Goal: Use online tool/utility: Utilize a website feature to perform a specific function

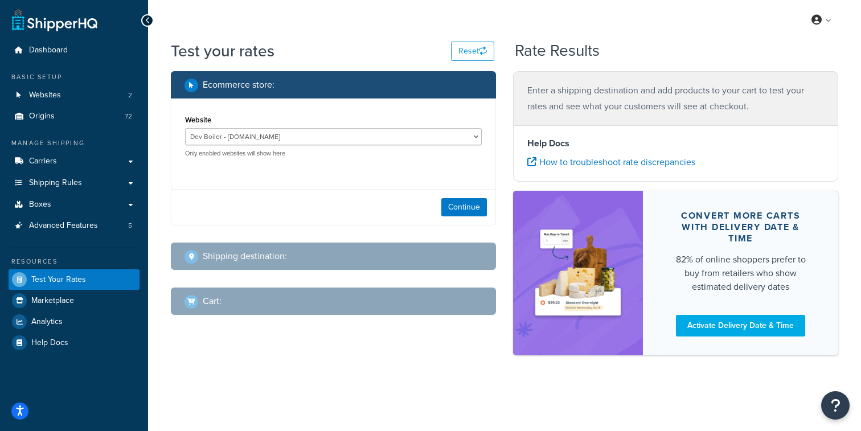
click at [393, 57] on div "Test your rates Reset" at bounding box center [332, 51] width 323 height 22
click at [83, 97] on link "Websites 2" at bounding box center [74, 95] width 131 height 21
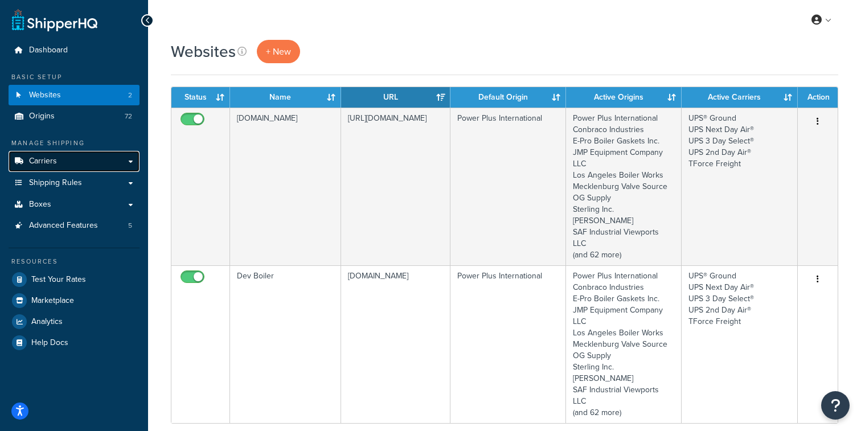
click at [105, 162] on link "Carriers" at bounding box center [74, 161] width 131 height 21
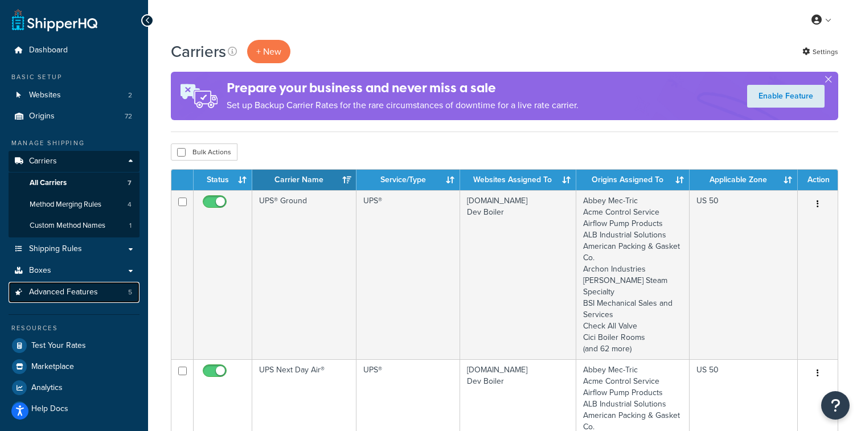
click at [100, 287] on link "Advanced Features 5" at bounding box center [74, 292] width 131 height 21
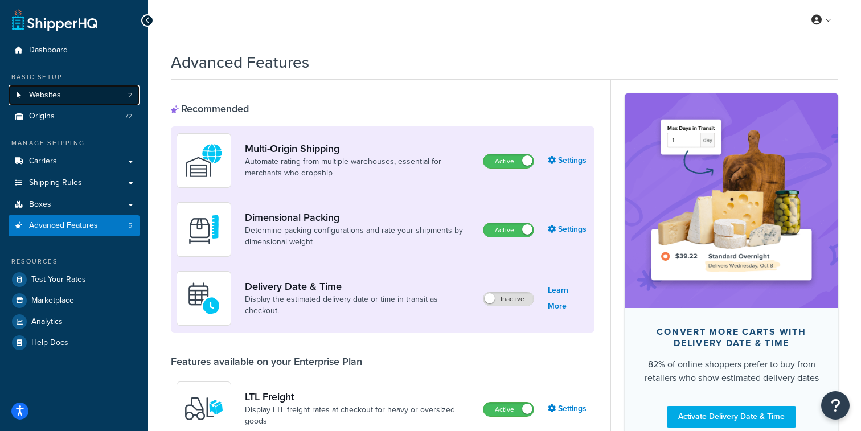
click at [104, 97] on link "Websites 2" at bounding box center [74, 95] width 131 height 21
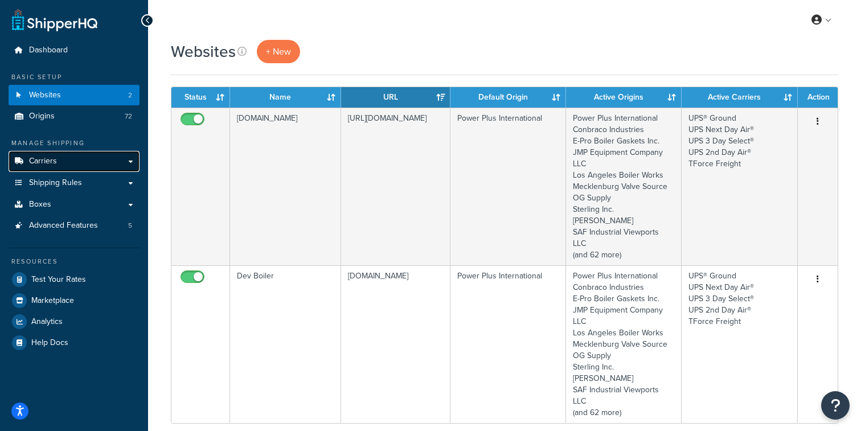
click at [66, 163] on link "Carriers" at bounding box center [74, 161] width 131 height 21
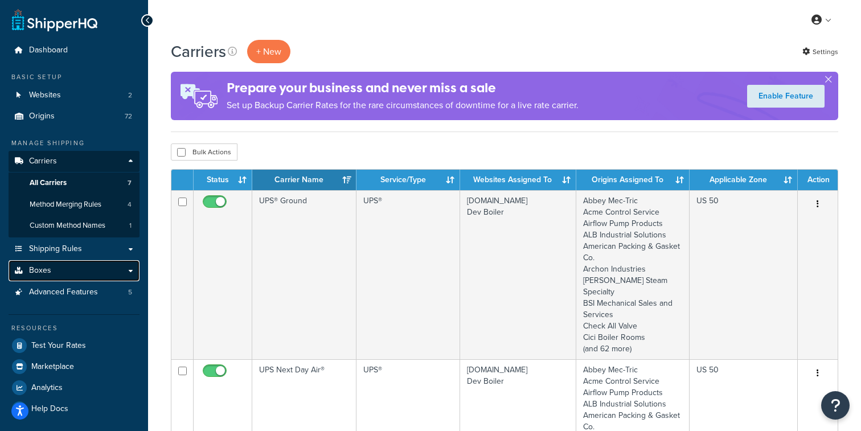
click at [112, 269] on link "Boxes" at bounding box center [74, 270] width 131 height 21
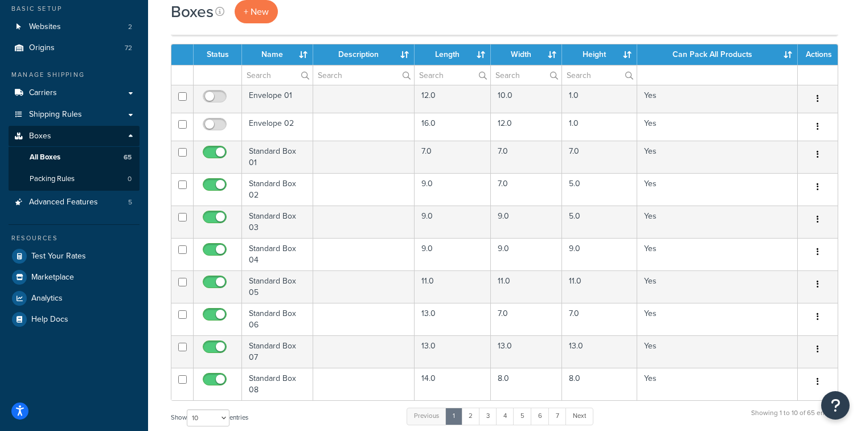
scroll to position [71, 0]
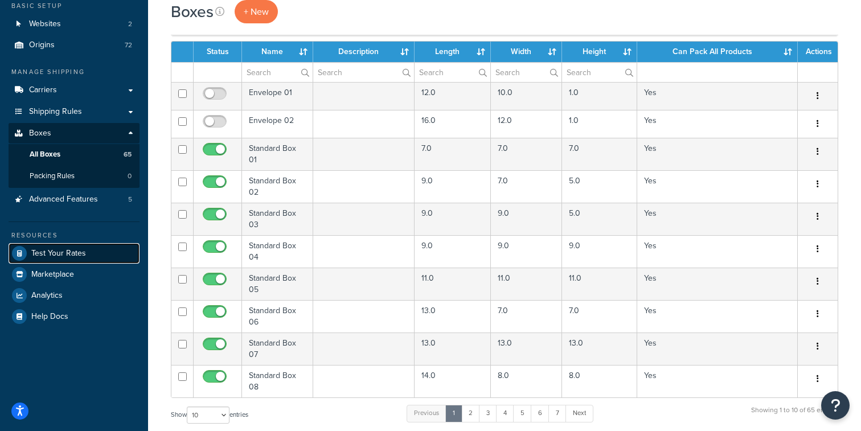
click at [84, 249] on span "Test Your Rates" at bounding box center [58, 254] width 55 height 10
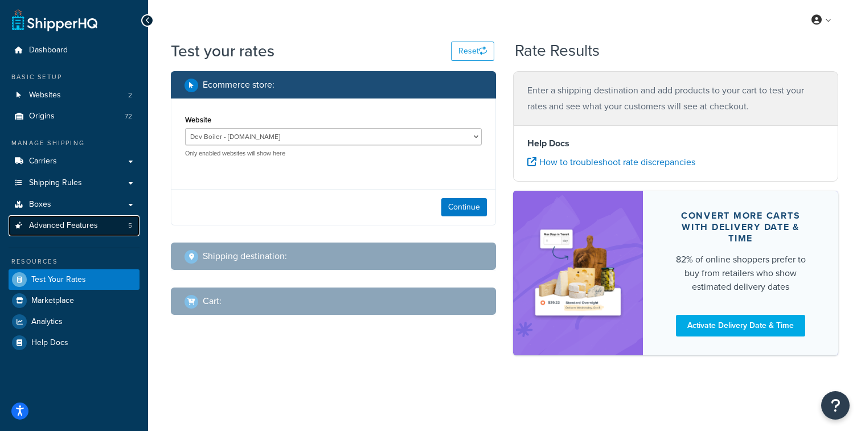
click at [109, 231] on link "Advanced Features 5" at bounding box center [74, 225] width 131 height 21
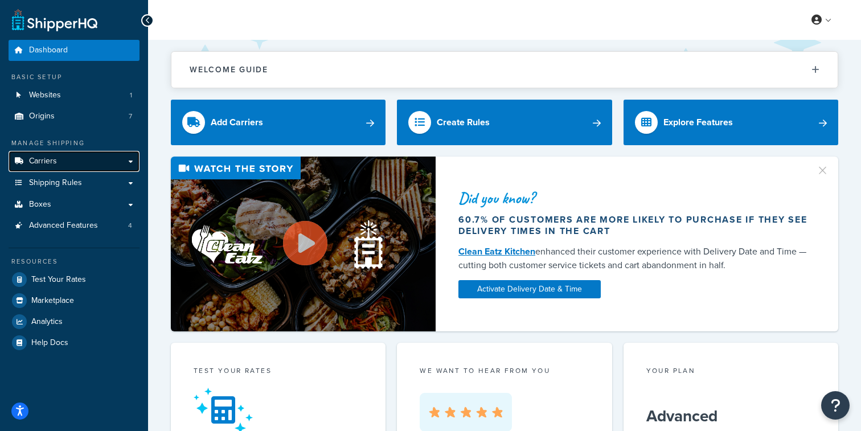
click at [73, 162] on link "Carriers" at bounding box center [74, 161] width 131 height 21
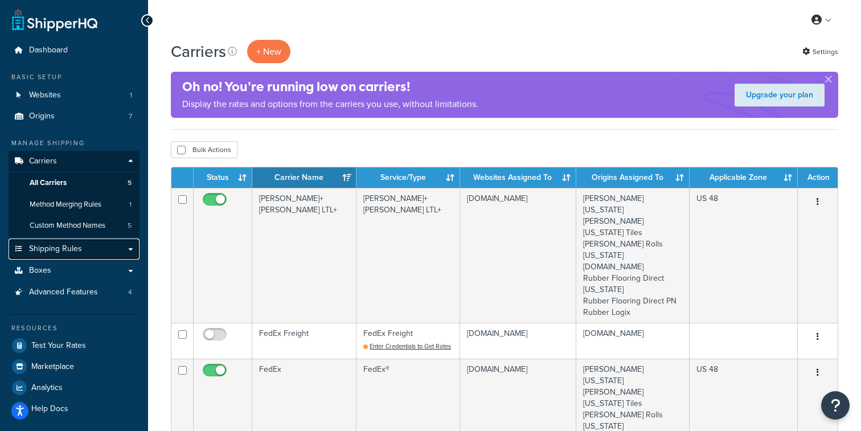
click at [91, 252] on link "Shipping Rules" at bounding box center [74, 249] width 131 height 21
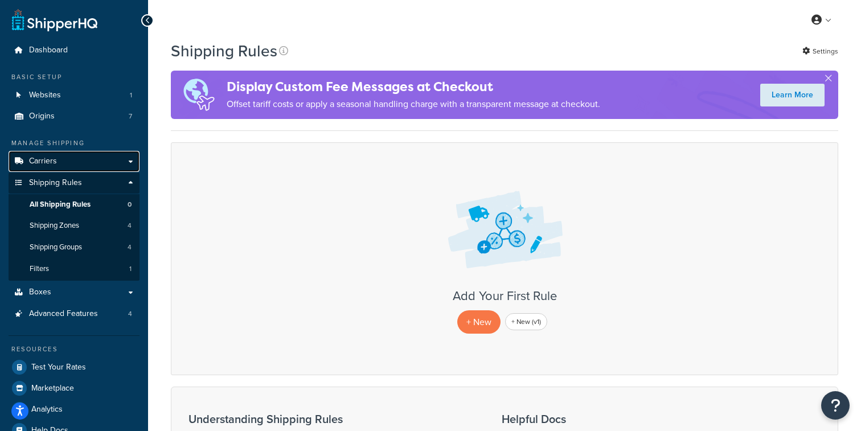
click at [87, 163] on link "Carriers" at bounding box center [74, 161] width 131 height 21
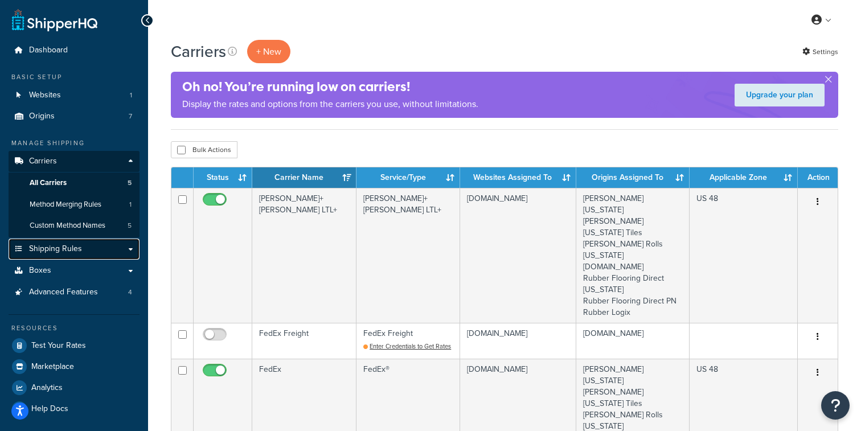
click at [79, 253] on span "Shipping Rules" at bounding box center [55, 249] width 53 height 10
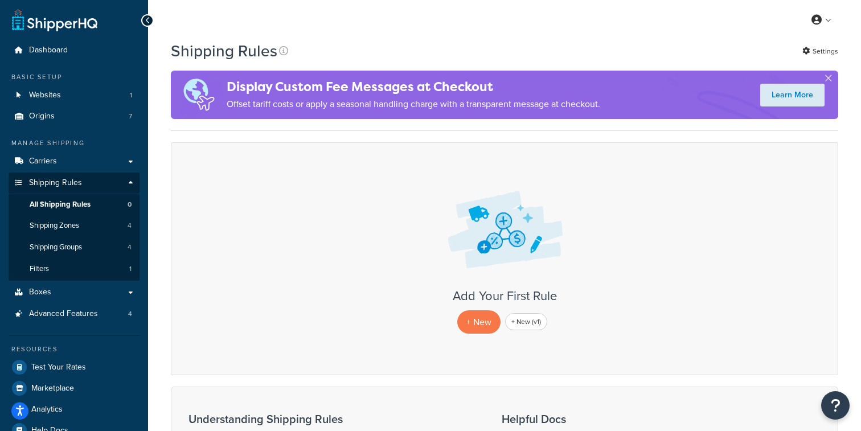
click at [88, 149] on div "Manage Shipping Carriers Carriers All Carriers 5 Method Merging Rules 1 Custom …" at bounding box center [74, 231] width 131 height 186
click at [88, 164] on link "Carriers" at bounding box center [74, 161] width 131 height 21
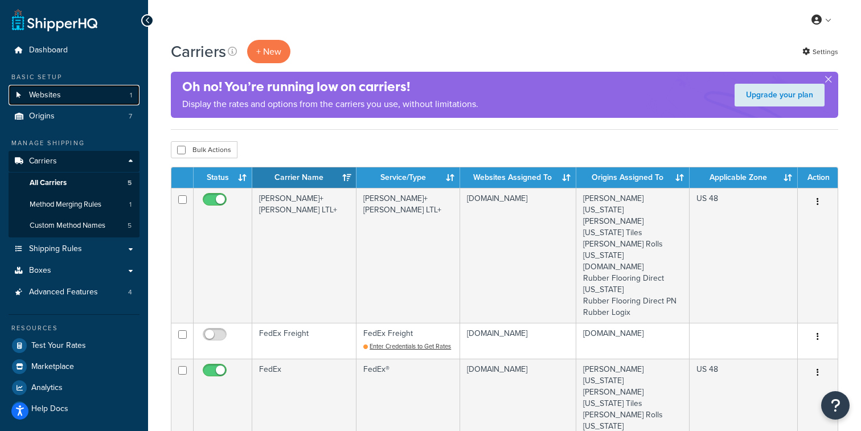
click at [100, 99] on link "Websites 1" at bounding box center [74, 95] width 131 height 21
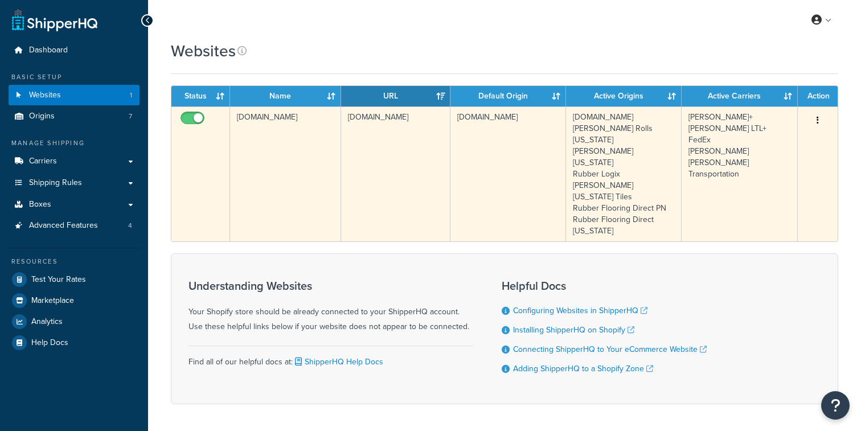
click at [351, 183] on td "[DOMAIN_NAME]" at bounding box center [396, 173] width 110 height 135
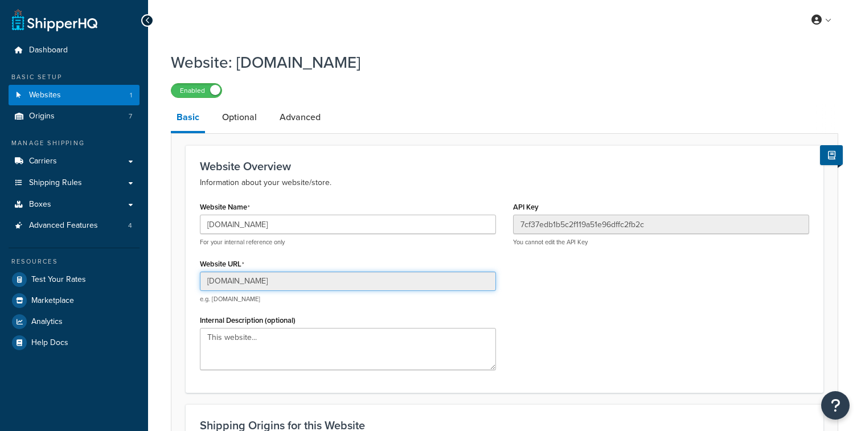
click at [276, 279] on input "[DOMAIN_NAME]" at bounding box center [348, 281] width 296 height 19
click at [257, 282] on input "[DOMAIN_NAME]" at bounding box center [348, 281] width 296 height 19
drag, startPoint x: 263, startPoint y: 284, endPoint x: 191, endPoint y: 284, distance: 71.7
click at [200, 284] on input "[DOMAIN_NAME]" at bounding box center [348, 281] width 296 height 19
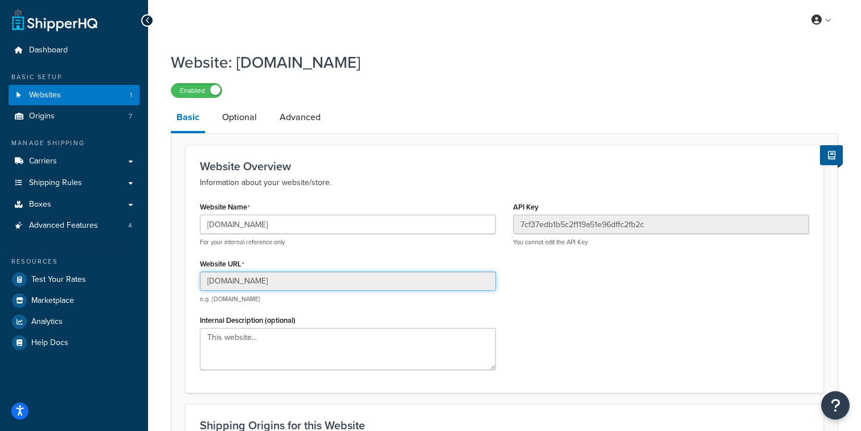
click at [203, 284] on input "[DOMAIN_NAME]" at bounding box center [348, 281] width 296 height 19
drag, startPoint x: 261, startPoint y: 282, endPoint x: 177, endPoint y: 284, distance: 84.3
click at [200, 284] on input "[DOMAIN_NAME]" at bounding box center [348, 281] width 296 height 19
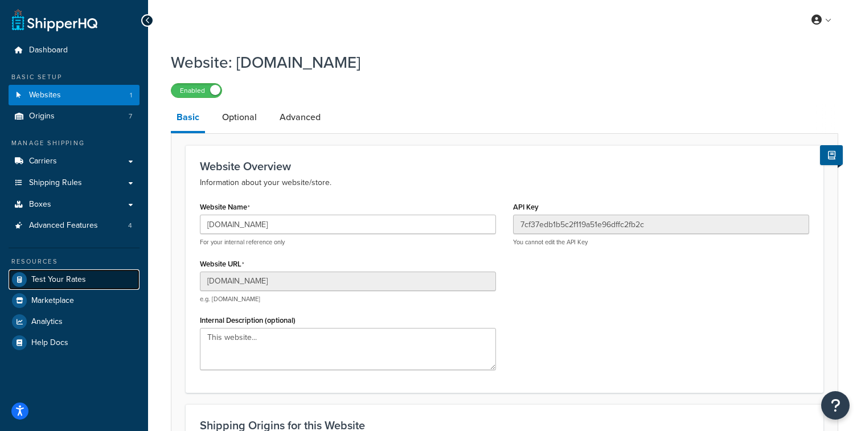
click at [77, 275] on span "Test Your Rates" at bounding box center [58, 280] width 55 height 10
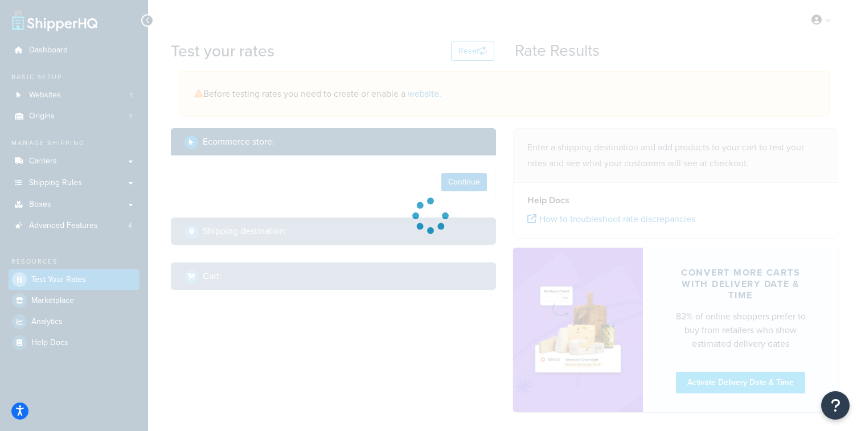
select select "[GEOGRAPHIC_DATA]"
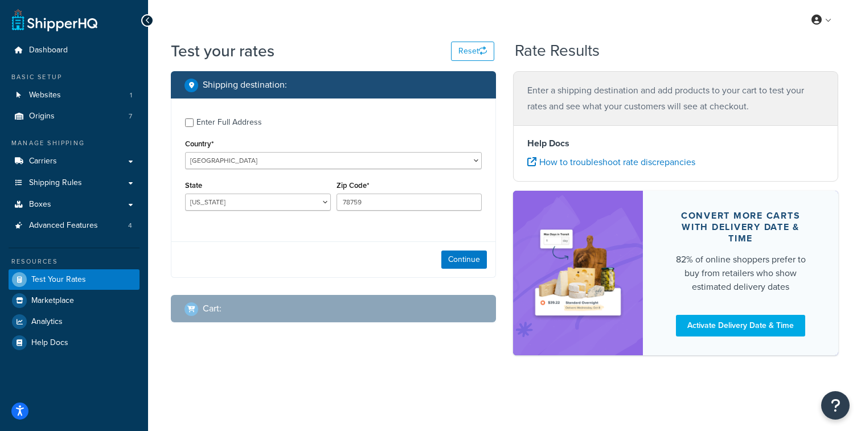
click at [200, 124] on div "Enter Full Address" at bounding box center [228, 122] width 65 height 16
click at [194, 124] on input "Enter Full Address" at bounding box center [189, 122] width 9 height 9
checkbox input "true"
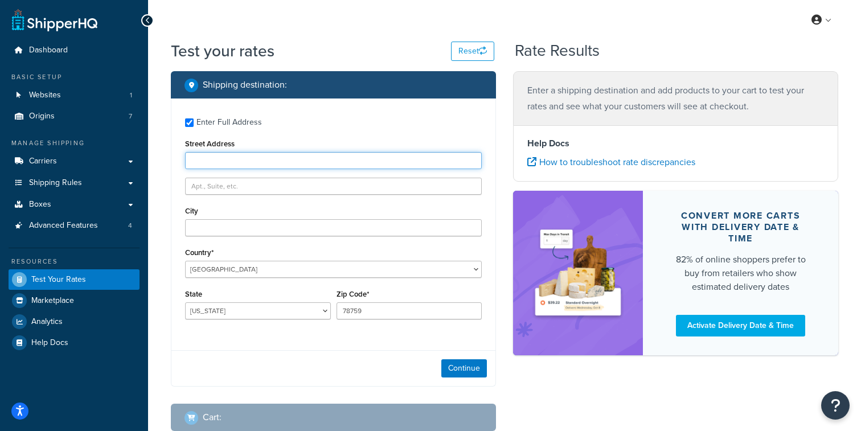
click at [224, 157] on input "Street Address" at bounding box center [333, 160] width 297 height 17
type input "[STREET_ADDRESS]"
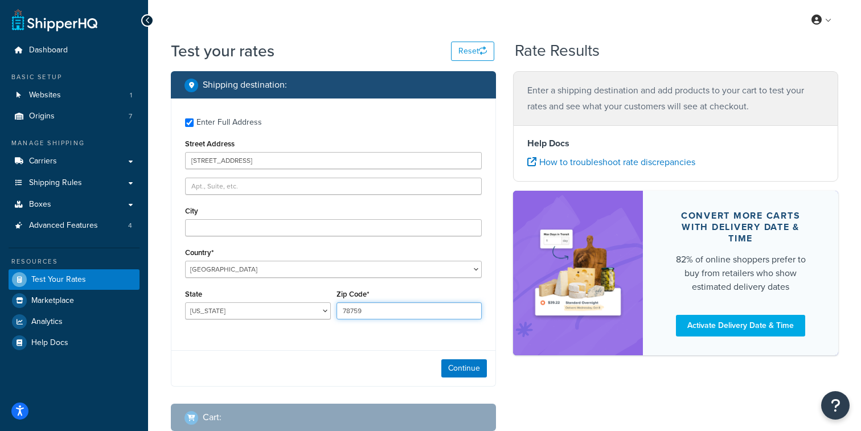
click at [371, 310] on input "78759" at bounding box center [410, 310] width 146 height 17
type input "98901"
click at [185, 302] on select "[US_STATE] [US_STATE] [US_STATE] [US_STATE] [US_STATE] Armed Forces Americas Ar…" at bounding box center [258, 310] width 146 height 17
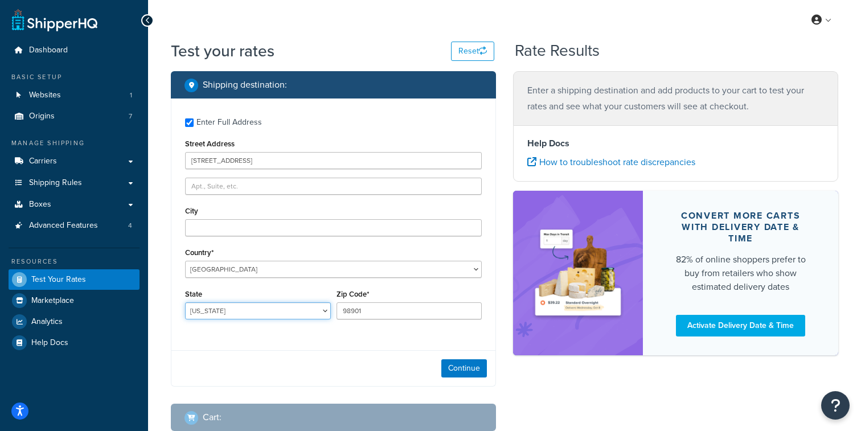
select select "WA"
click option "[US_STATE]" at bounding box center [0, 0] width 0 height 0
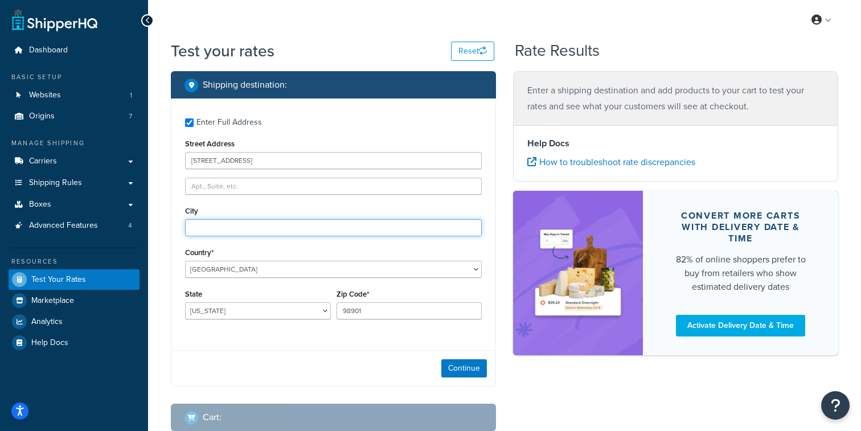
click at [335, 224] on input "City" at bounding box center [333, 227] width 297 height 17
type input "Yakima"
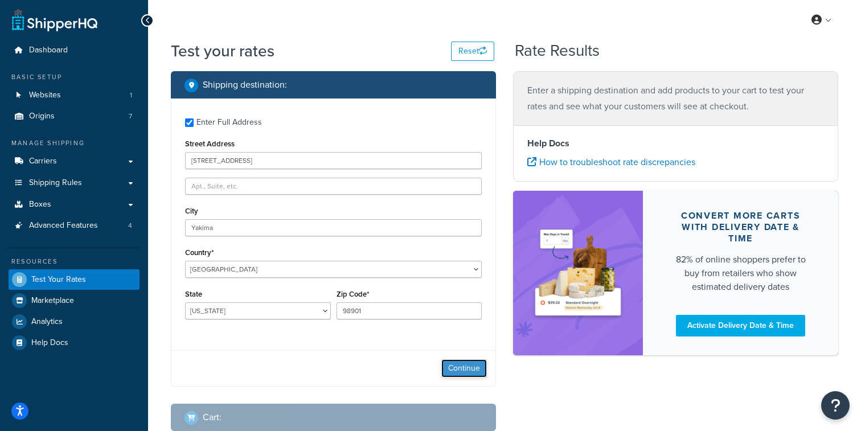
click at [456, 362] on button "Continue" at bounding box center [464, 368] width 46 height 18
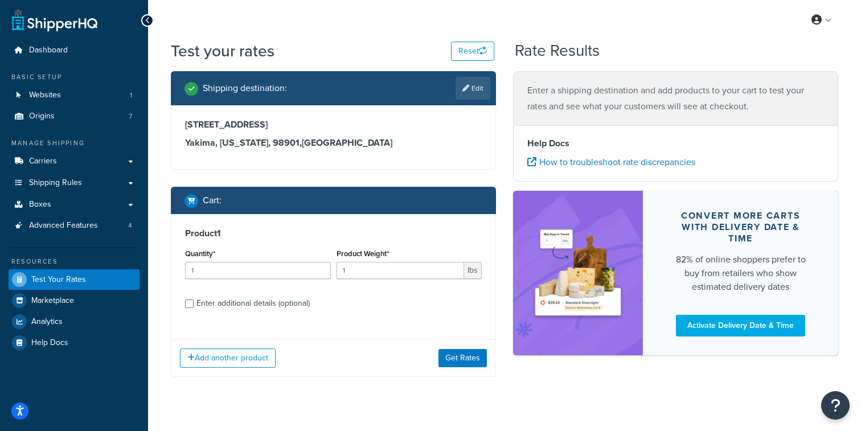
click at [286, 305] on div "Enter additional details (optional)" at bounding box center [252, 304] width 113 height 16
click at [194, 305] on input "Enter additional details (optional)" at bounding box center [189, 304] width 9 height 9
checkbox input "true"
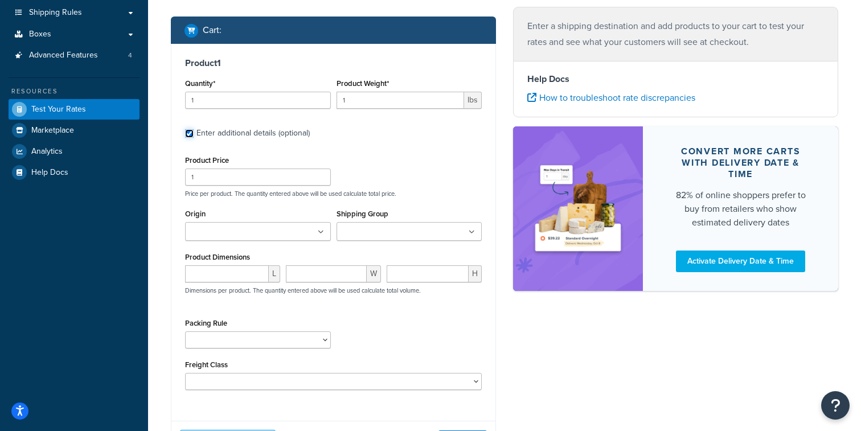
scroll to position [165, 0]
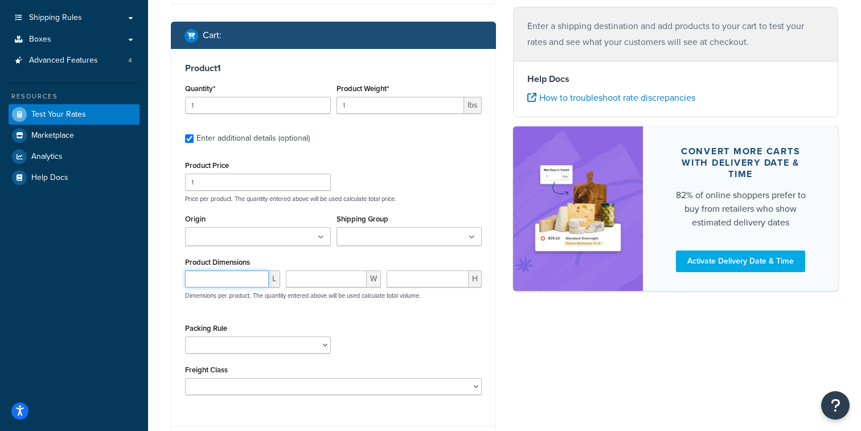
click at [220, 284] on input "number" at bounding box center [227, 278] width 84 height 17
type input "10"
type input "4"
click at [384, 105] on input "1" at bounding box center [401, 105] width 128 height 17
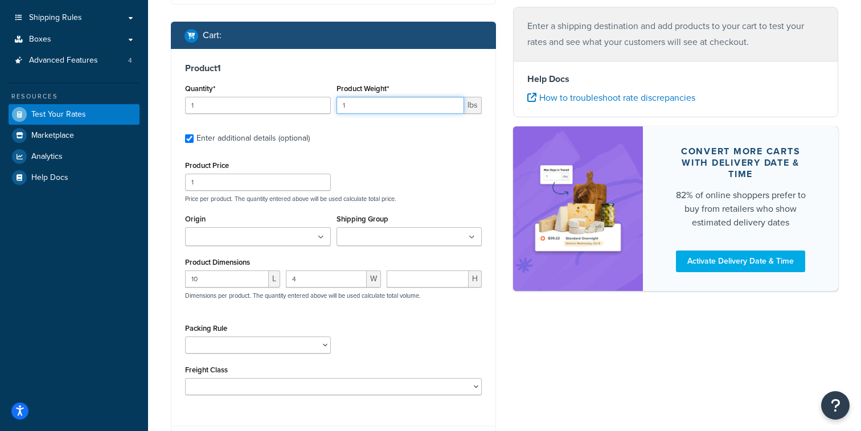
click at [384, 105] on input "1" at bounding box center [401, 105] width 128 height 17
type input "228"
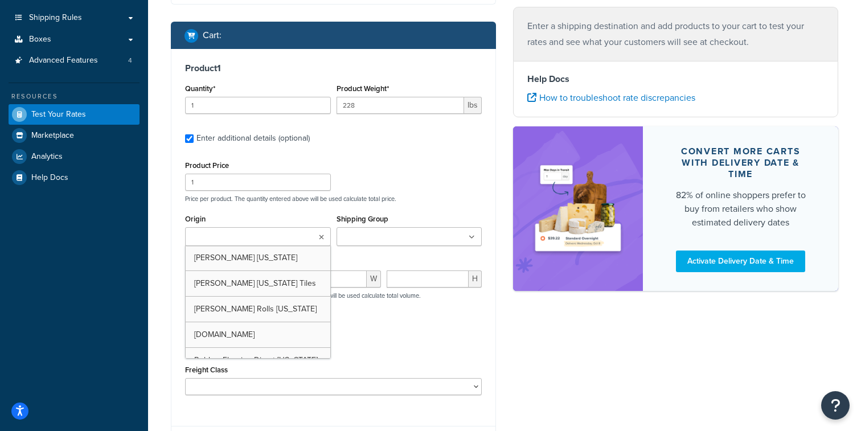
click at [268, 238] on input "Origin" at bounding box center [238, 237] width 101 height 13
click at [368, 207] on div "Product Price 1 Price per product. The quantity entered above will be used calc…" at bounding box center [333, 276] width 297 height 237
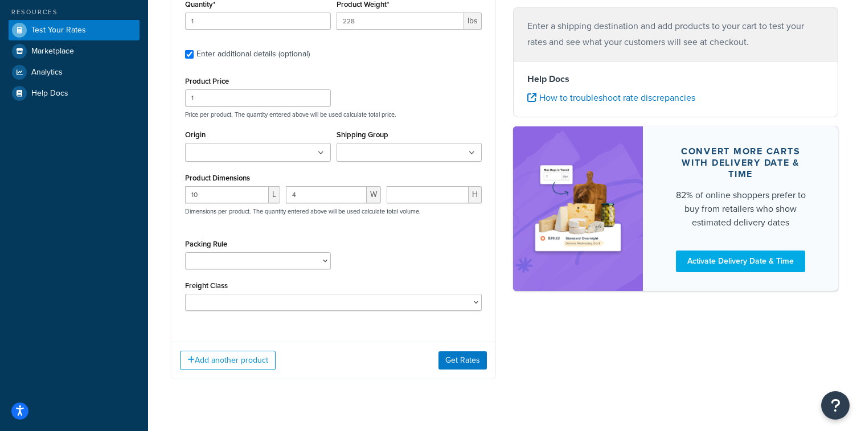
scroll to position [273, 0]
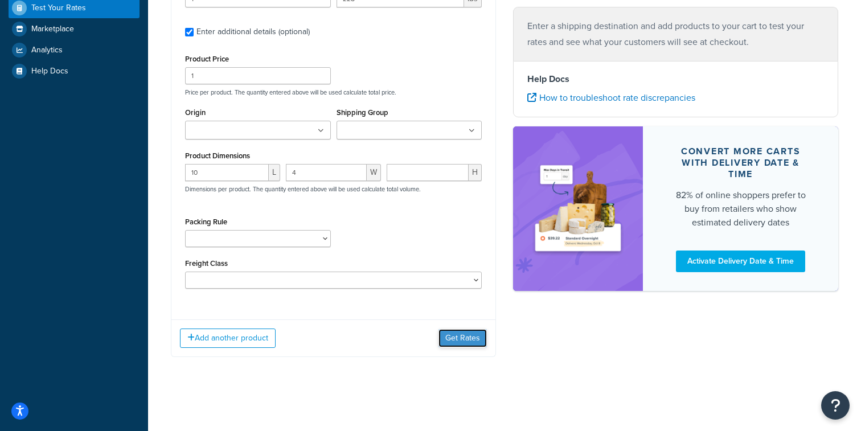
click at [463, 339] on button "Get Rates" at bounding box center [462, 338] width 48 height 18
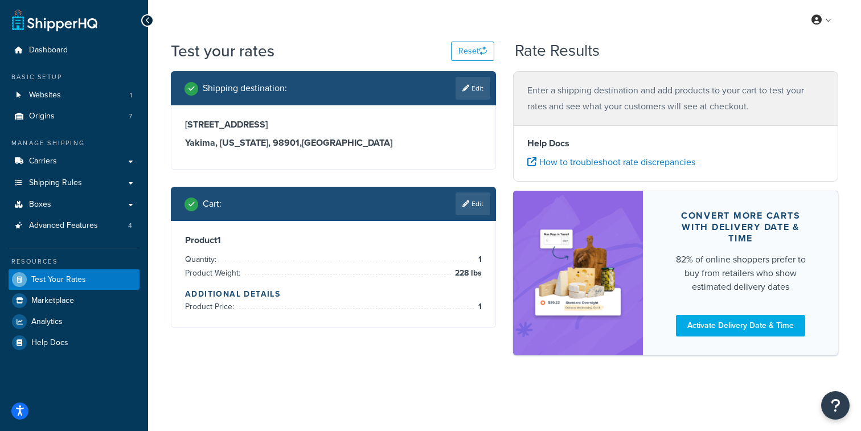
scroll to position [0, 0]
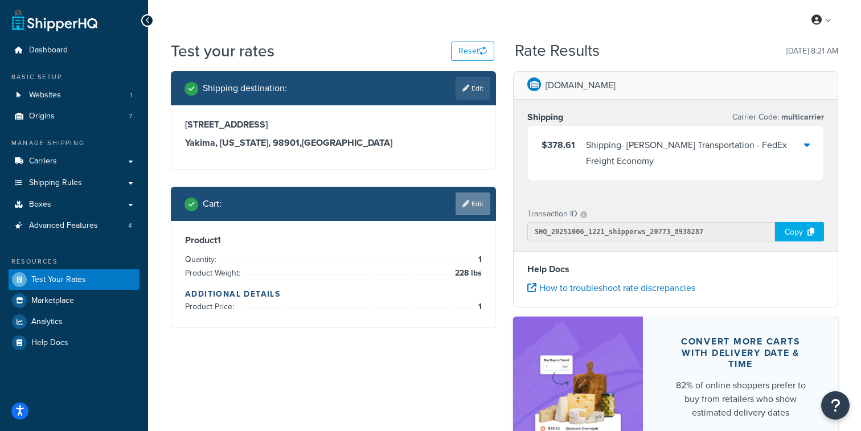
click at [480, 207] on link "Edit" at bounding box center [473, 203] width 35 height 23
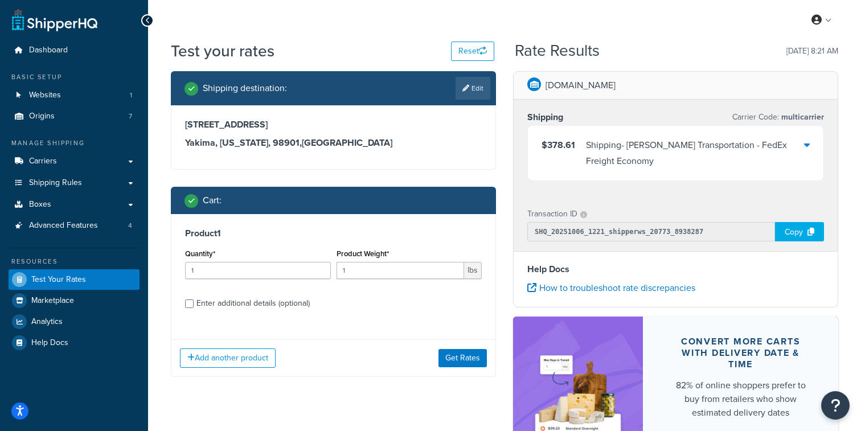
click at [249, 305] on div "Enter additional details (optional)" at bounding box center [252, 304] width 113 height 16
click at [194, 305] on input "Enter additional details (optional)" at bounding box center [189, 304] width 9 height 9
checkbox input "true"
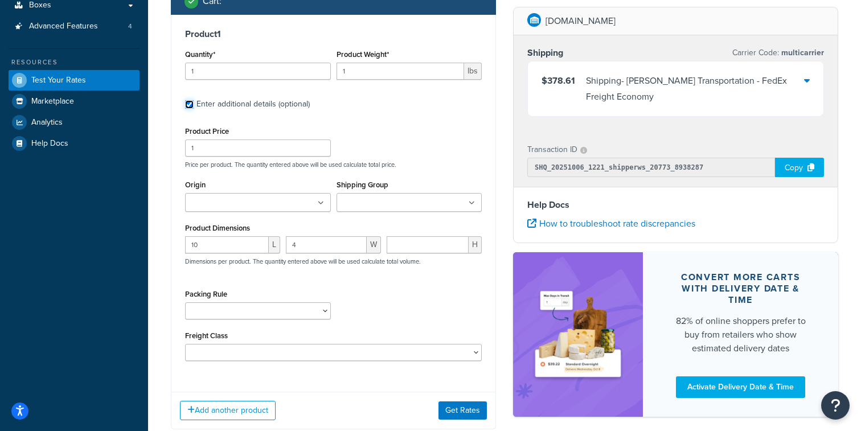
scroll to position [200, 0]
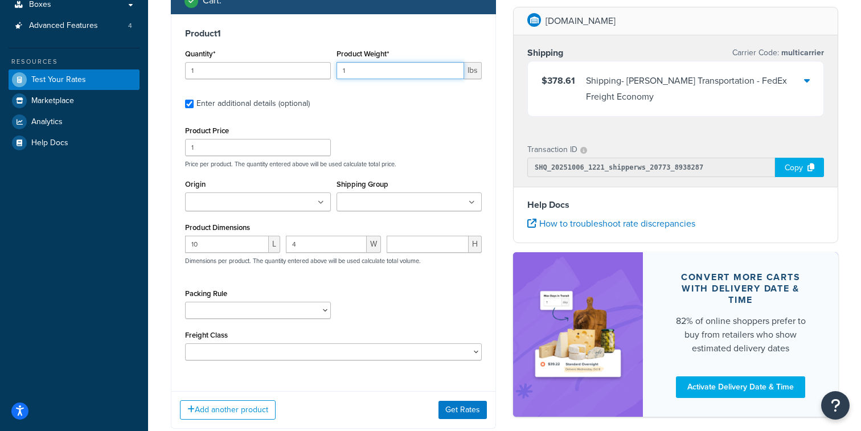
click at [380, 73] on input "1" at bounding box center [401, 70] width 128 height 17
type input "228"
click at [408, 124] on div "Product Price 1 Price per product. The quantity entered above will be used calc…" at bounding box center [333, 145] width 302 height 45
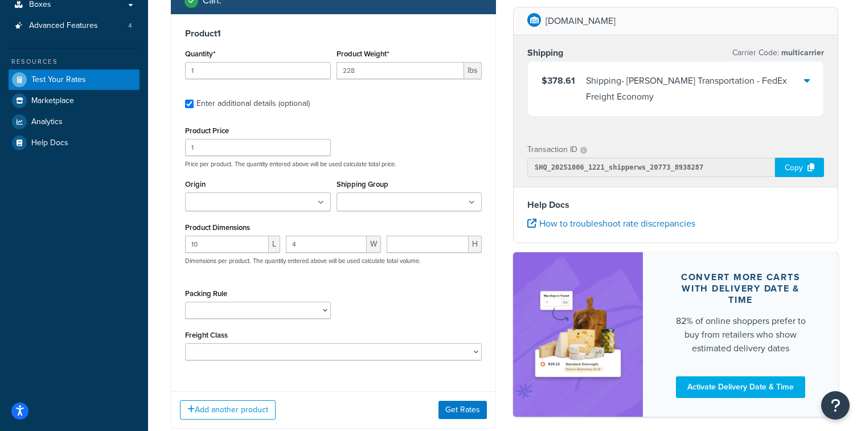
click at [637, 95] on div "Shipping - [PERSON_NAME] Transportation - FedEx Freight Economy" at bounding box center [695, 89] width 218 height 32
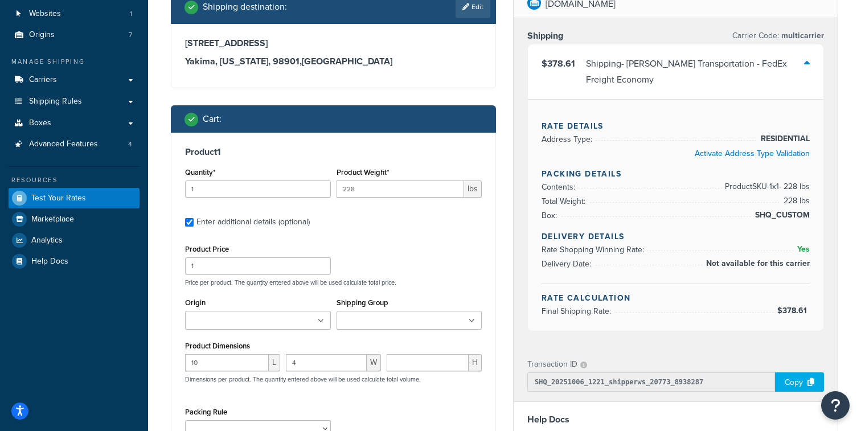
scroll to position [79, 0]
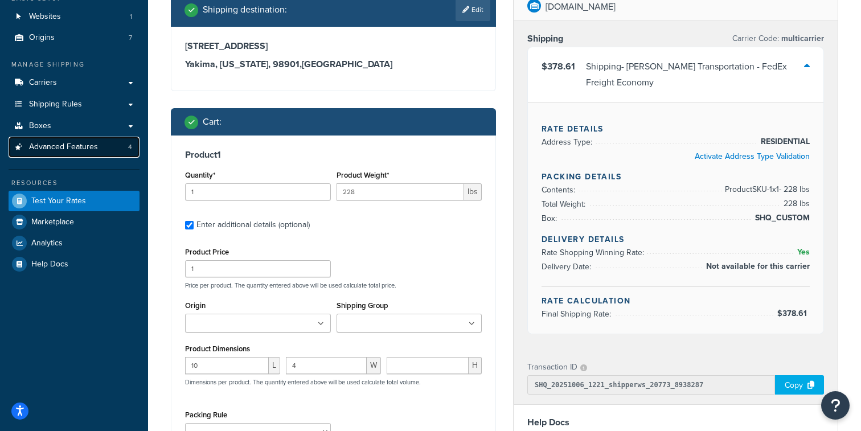
click at [116, 149] on link "Advanced Features 4" at bounding box center [74, 147] width 131 height 21
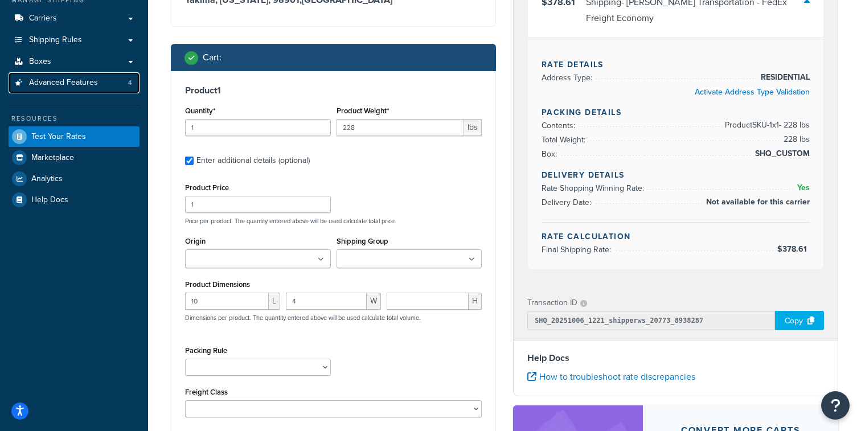
scroll to position [155, 0]
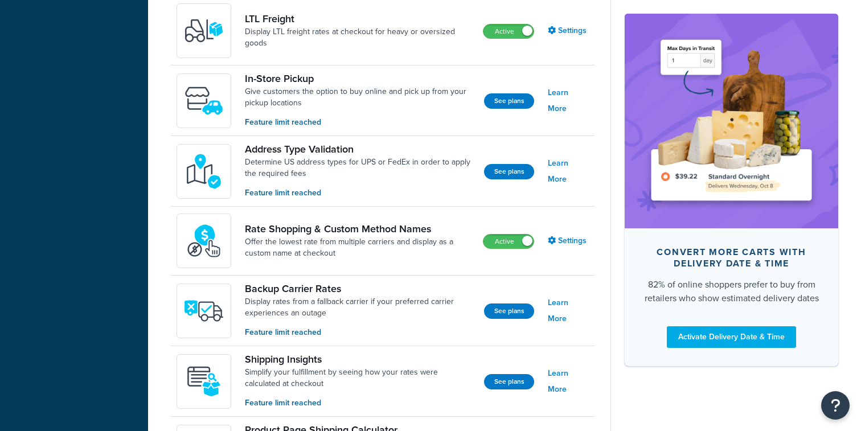
scroll to position [446, 0]
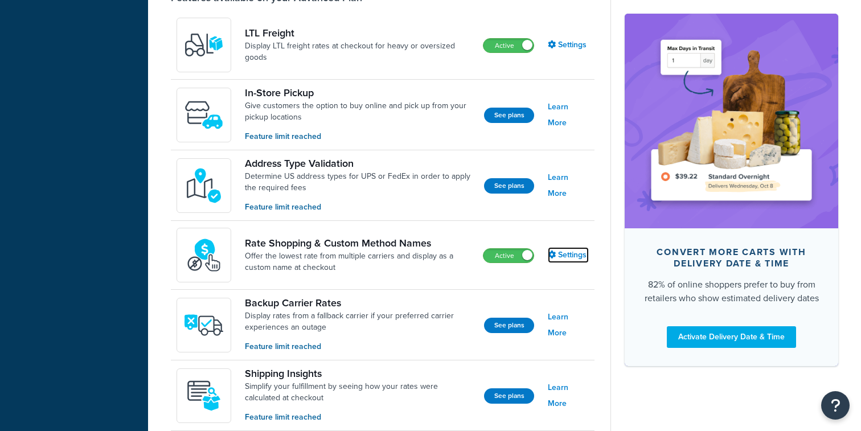
click at [569, 256] on link "Settings" at bounding box center [568, 255] width 41 height 16
